Goal: Task Accomplishment & Management: Use online tool/utility

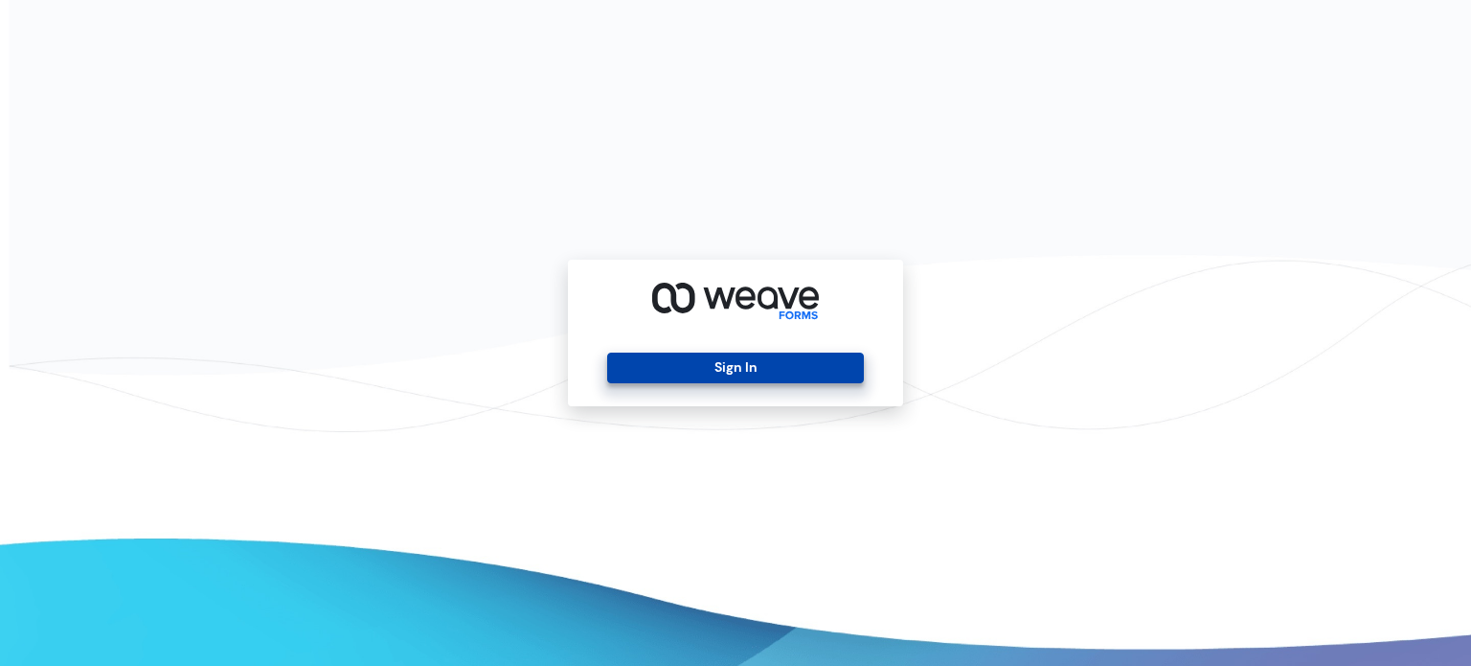
click at [705, 364] on button "Sign In" at bounding box center [735, 367] width 256 height 31
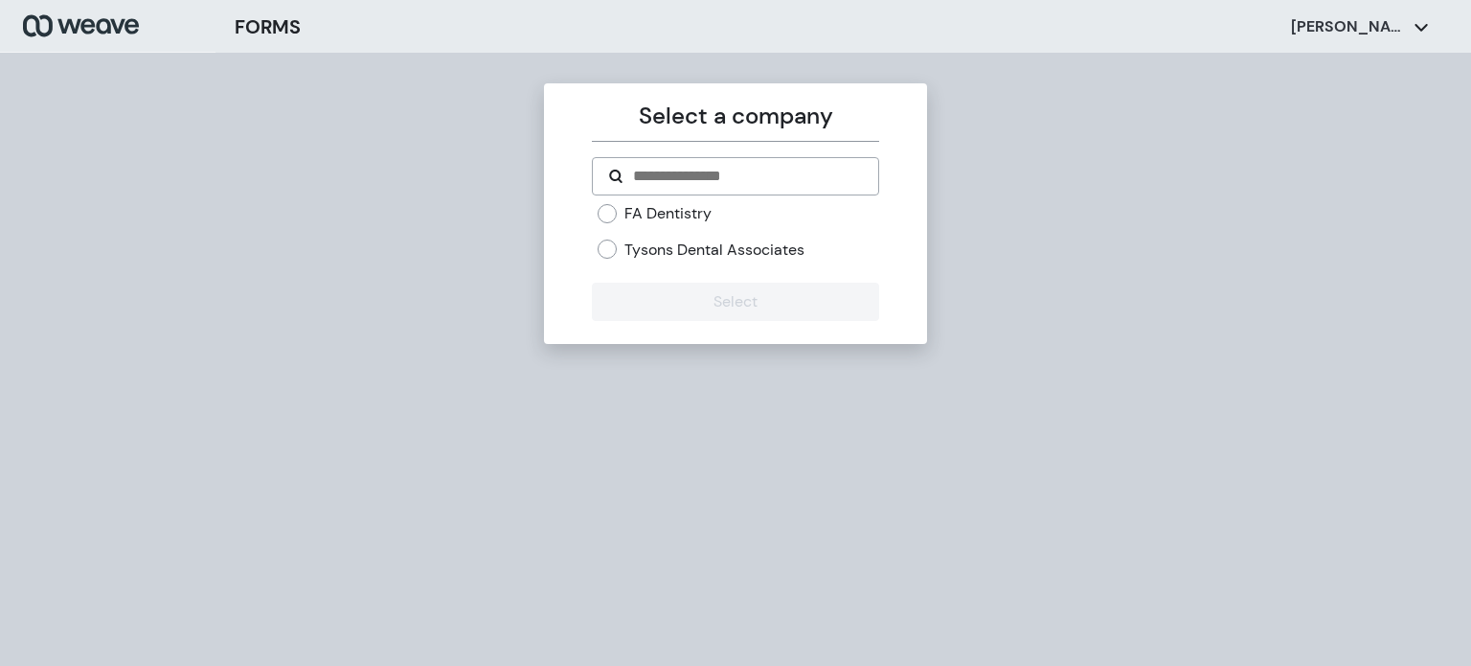
click at [723, 250] on label "Tysons Dental Associates" at bounding box center [715, 249] width 180 height 21
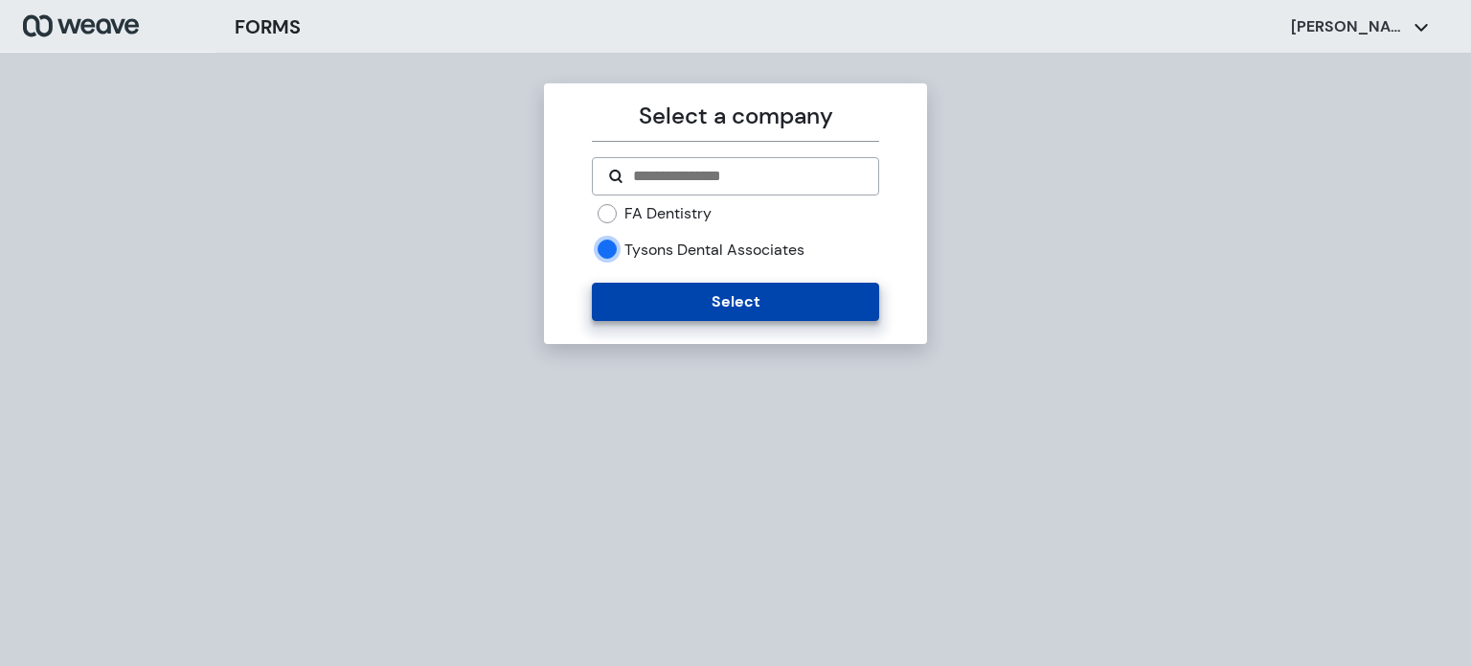
click at [795, 300] on button "Select" at bounding box center [735, 302] width 286 height 38
